Goal: Task Accomplishment & Management: Manage account settings

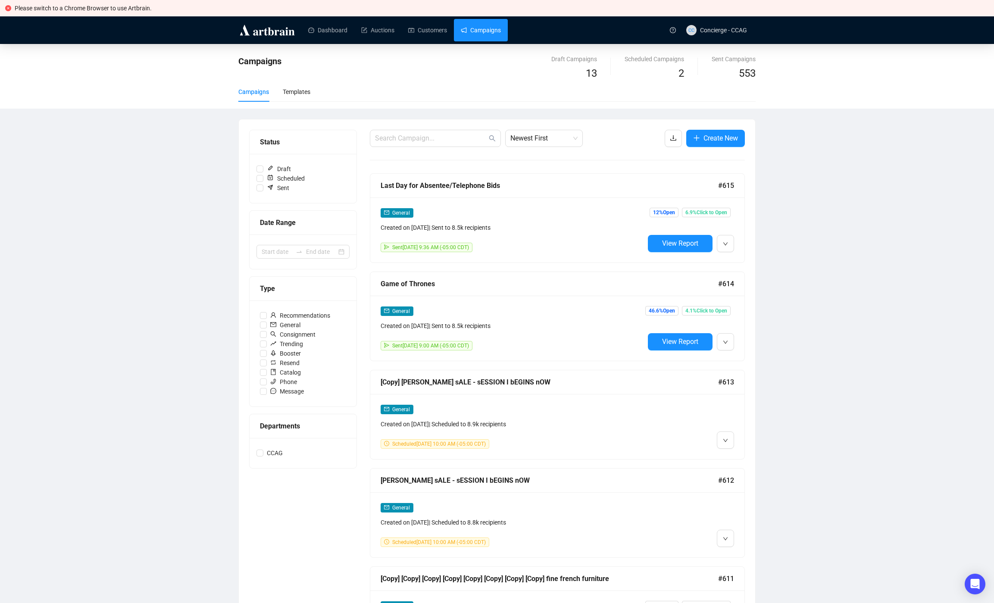
click at [840, 245] on div "Campaigns Draft Campaigns 13 Scheduled Campaigns 2 Sent Campaigns 553 Campaigns…" at bounding box center [497, 518] width 994 height 948
click at [732, 258] on li "Edit" at bounding box center [762, 263] width 88 height 14
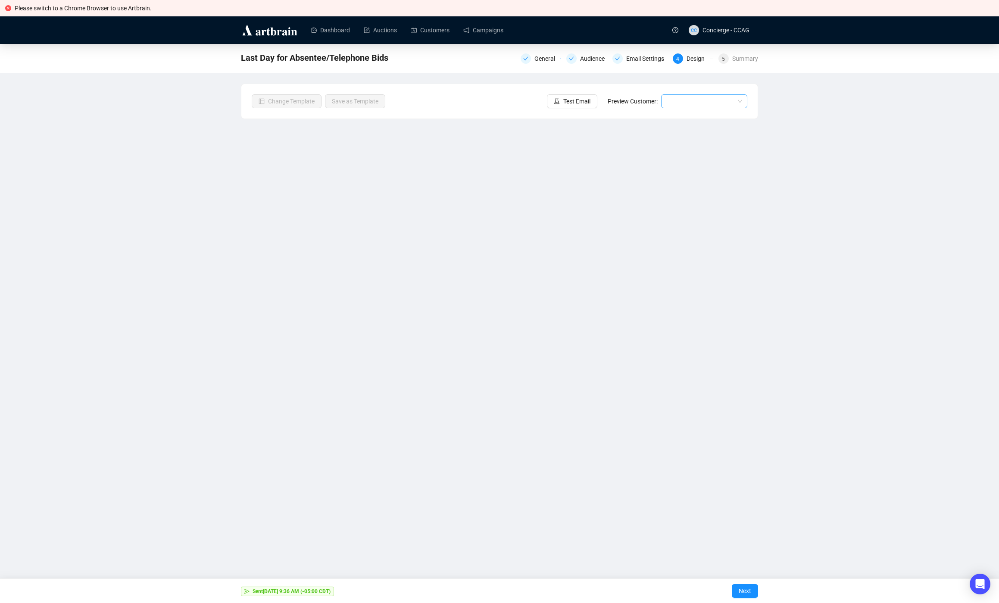
click at [668, 107] on input "search" at bounding box center [700, 101] width 68 height 13
click at [732, 101] on input "search" at bounding box center [700, 101] width 68 height 13
click at [691, 124] on li "Logout" at bounding box center [734, 127] width 97 height 14
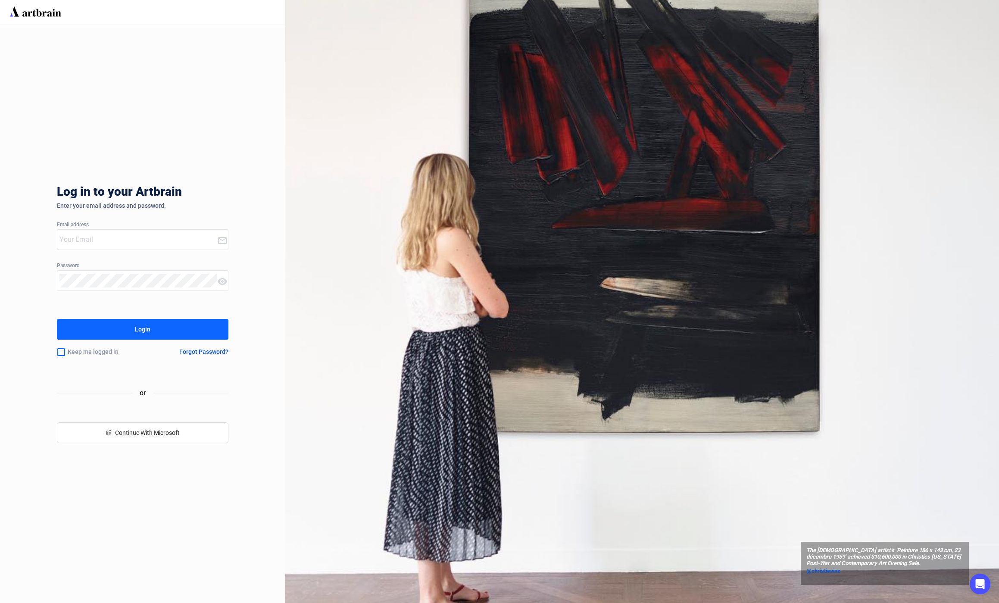
click at [106, 246] on input "email" at bounding box center [137, 240] width 157 height 14
type input "concierge+5thavenue@artbrain.co"
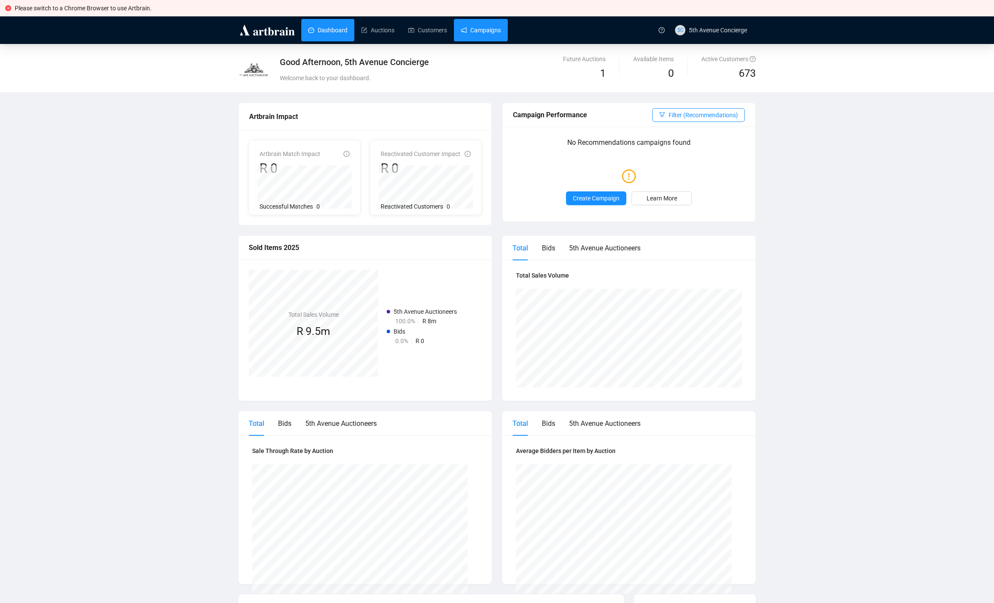
click at [472, 26] on link "Campaigns" at bounding box center [481, 30] width 40 height 22
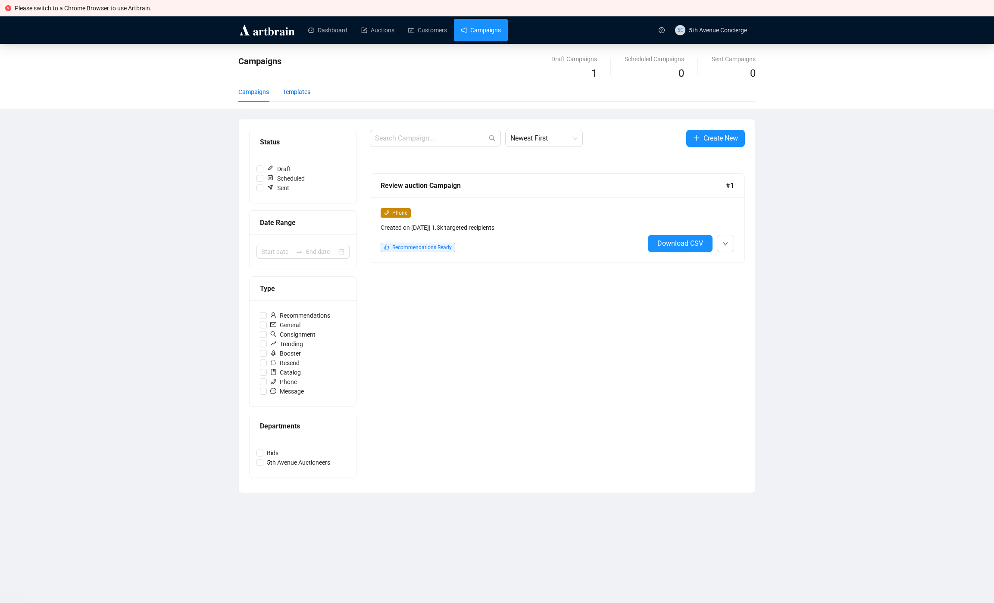
click at [294, 92] on div "Templates" at bounding box center [297, 91] width 28 height 9
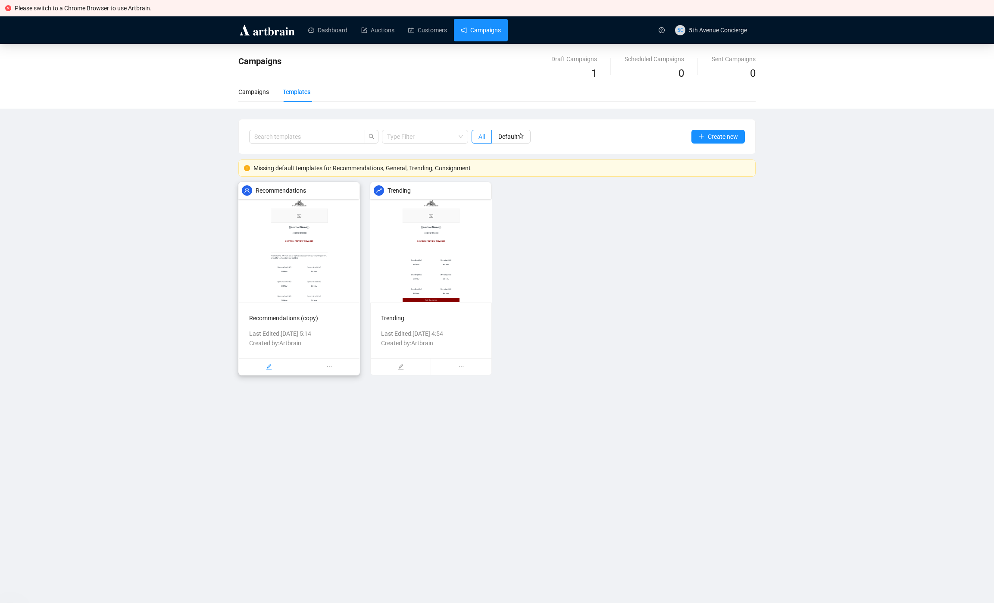
click at [274, 367] on div at bounding box center [269, 367] width 60 height 16
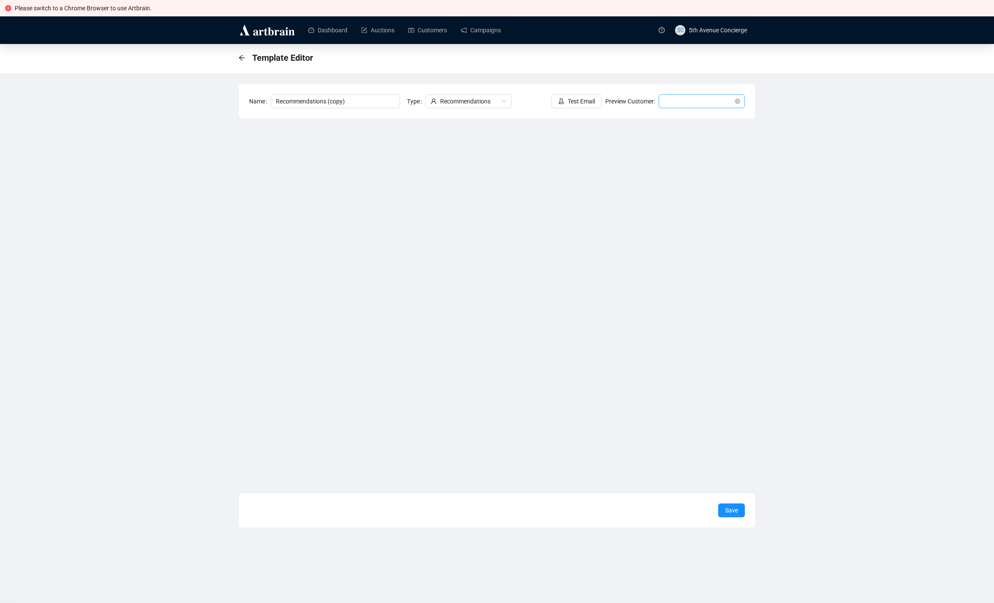
click at [692, 101] on span at bounding box center [702, 101] width 76 height 13
click at [689, 115] on div "Ann | Example" at bounding box center [701, 118] width 72 height 9
click at [243, 58] on icon "arrow-left" at bounding box center [241, 57] width 7 height 7
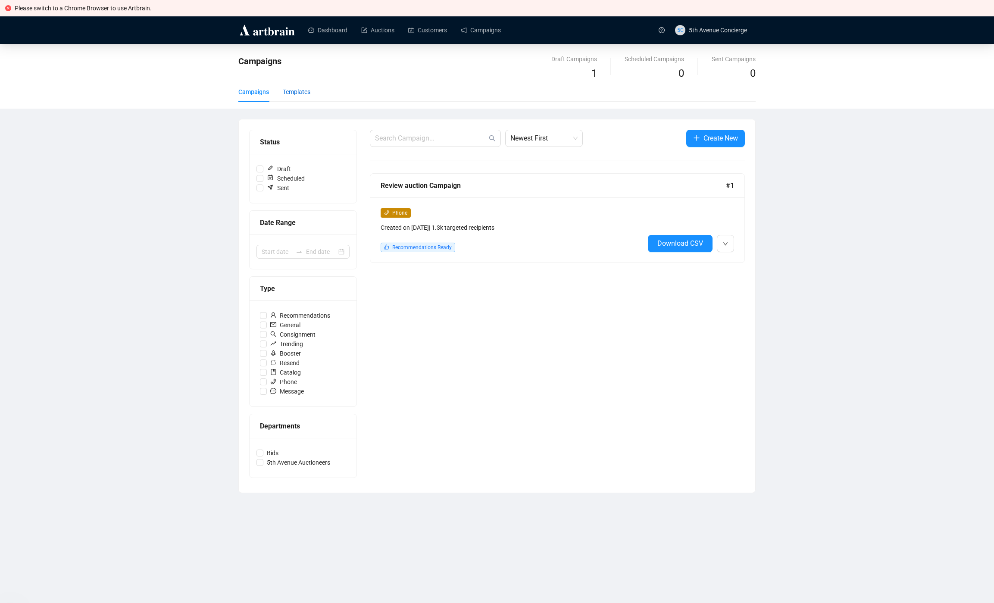
click at [310, 90] on div "Templates" at bounding box center [297, 91] width 28 height 9
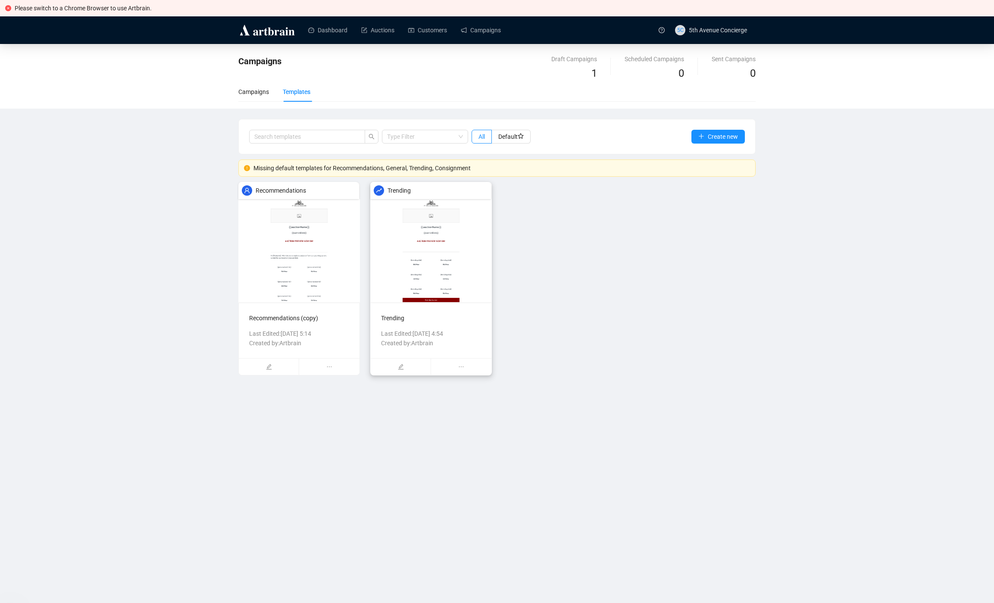
click at [445, 247] on img at bounding box center [431, 242] width 122 height 121
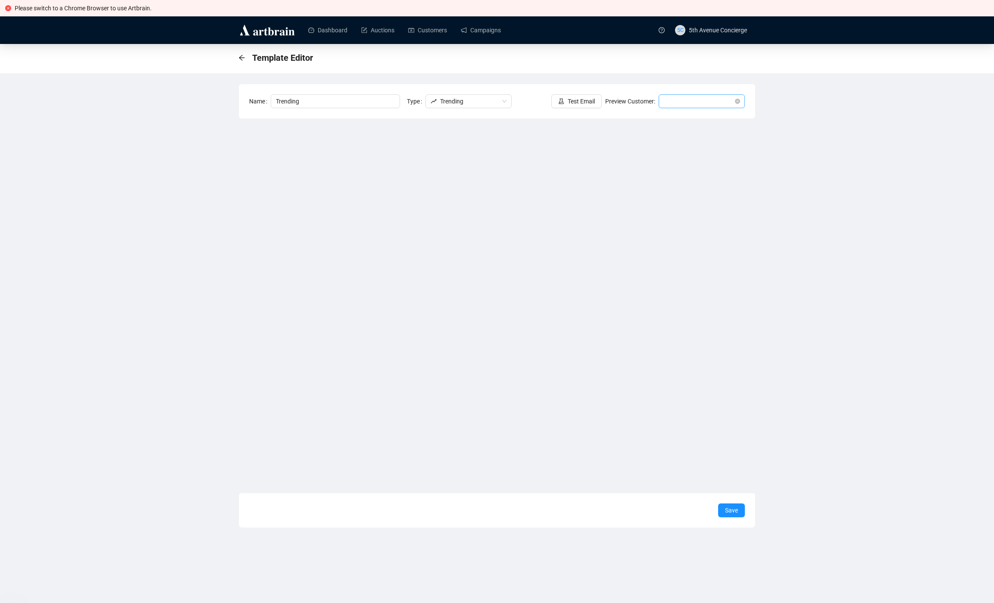
click at [709, 98] on span at bounding box center [702, 101] width 76 height 13
click at [683, 121] on div "Ann | Example" at bounding box center [701, 118] width 72 height 9
click at [810, 257] on div "Template Editor Name Trending Type Trending Test Email Preview Customer: Ann | …" at bounding box center [497, 286] width 994 height 484
click at [703, 128] on span "Logout" at bounding box center [726, 126] width 77 height 9
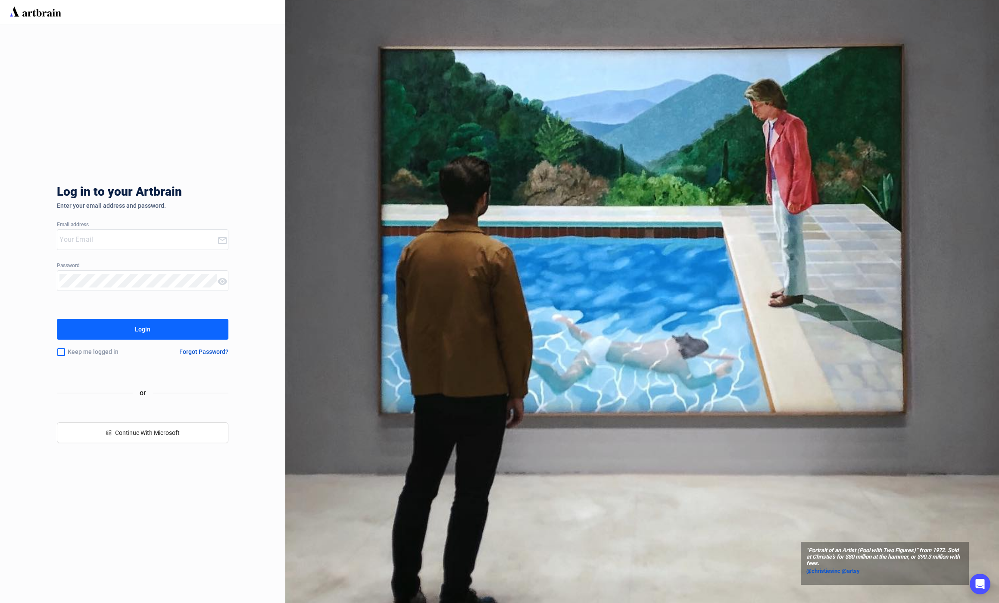
click at [139, 236] on input "email" at bounding box center [137, 240] width 157 height 14
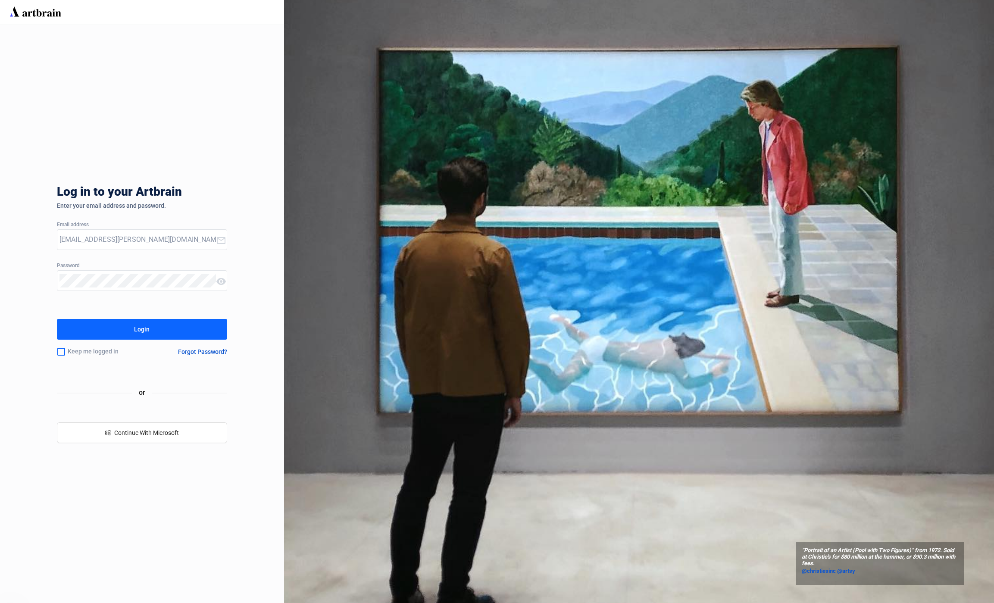
type input "concierge+Stephan-Welz@artbrain.co"
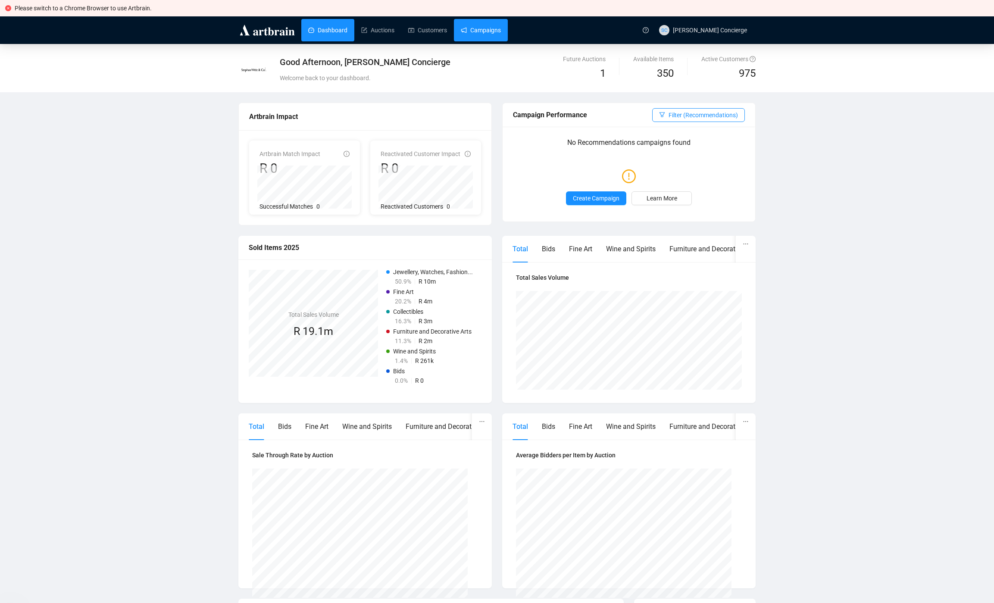
click at [490, 33] on link "Campaigns" at bounding box center [481, 30] width 40 height 22
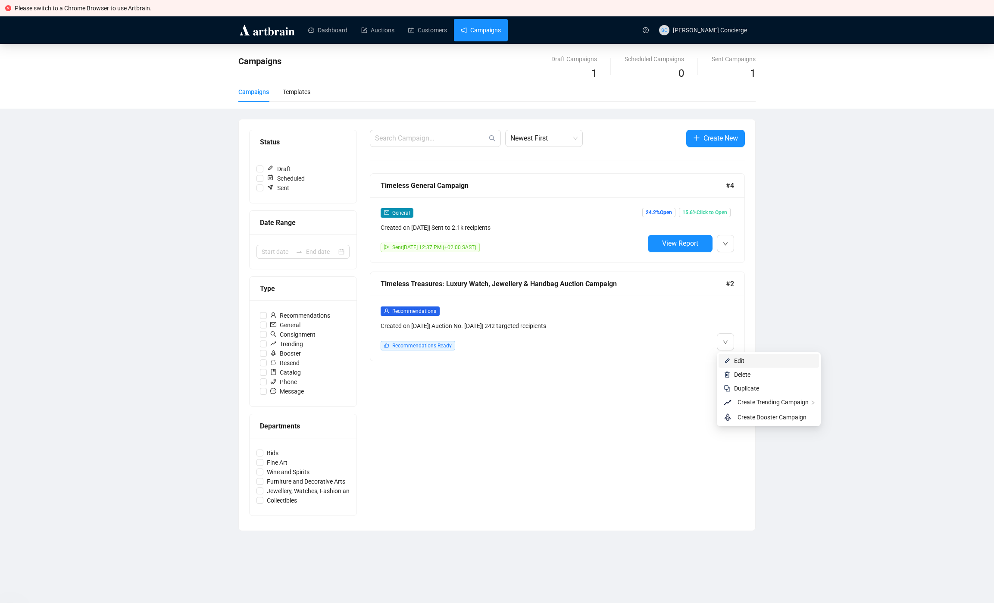
click at [736, 356] on li "Edit" at bounding box center [768, 361] width 100 height 14
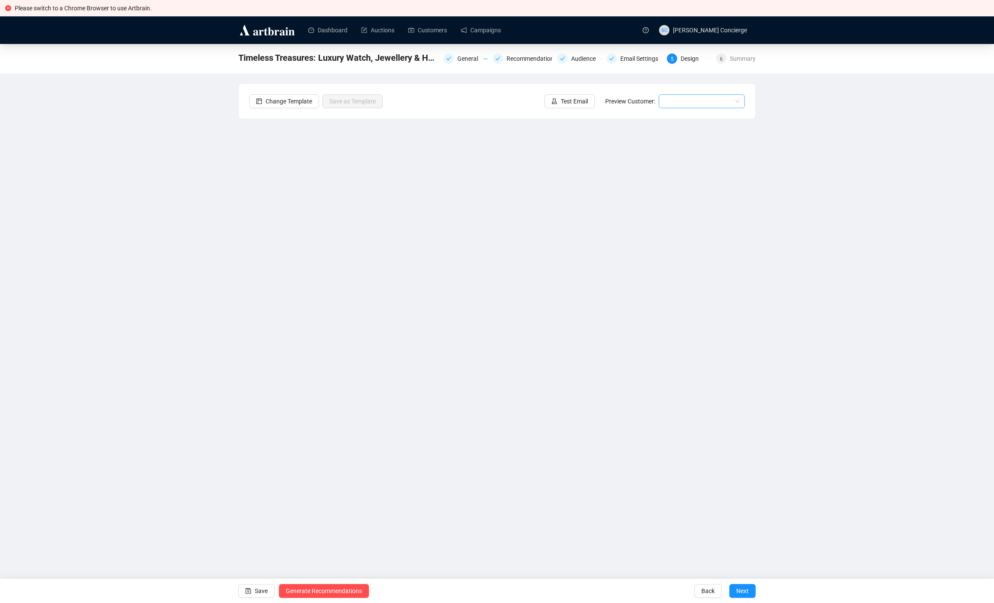
click at [704, 102] on input "search" at bounding box center [698, 101] width 68 height 13
click at [682, 122] on div "Ann | Example" at bounding box center [701, 118] width 72 height 9
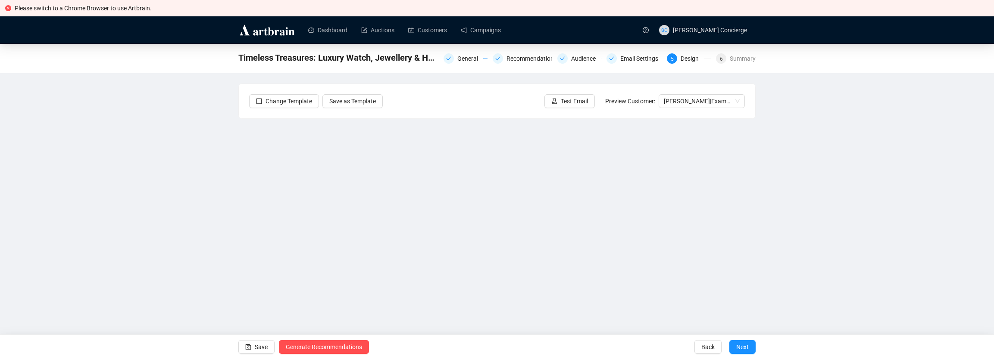
click at [112, 274] on div "Timeless Treasures: Luxury Watch, Jewellery & Handbag Auction Campaign General …" at bounding box center [497, 193] width 994 height 298
